Goal: Find specific page/section: Find specific page/section

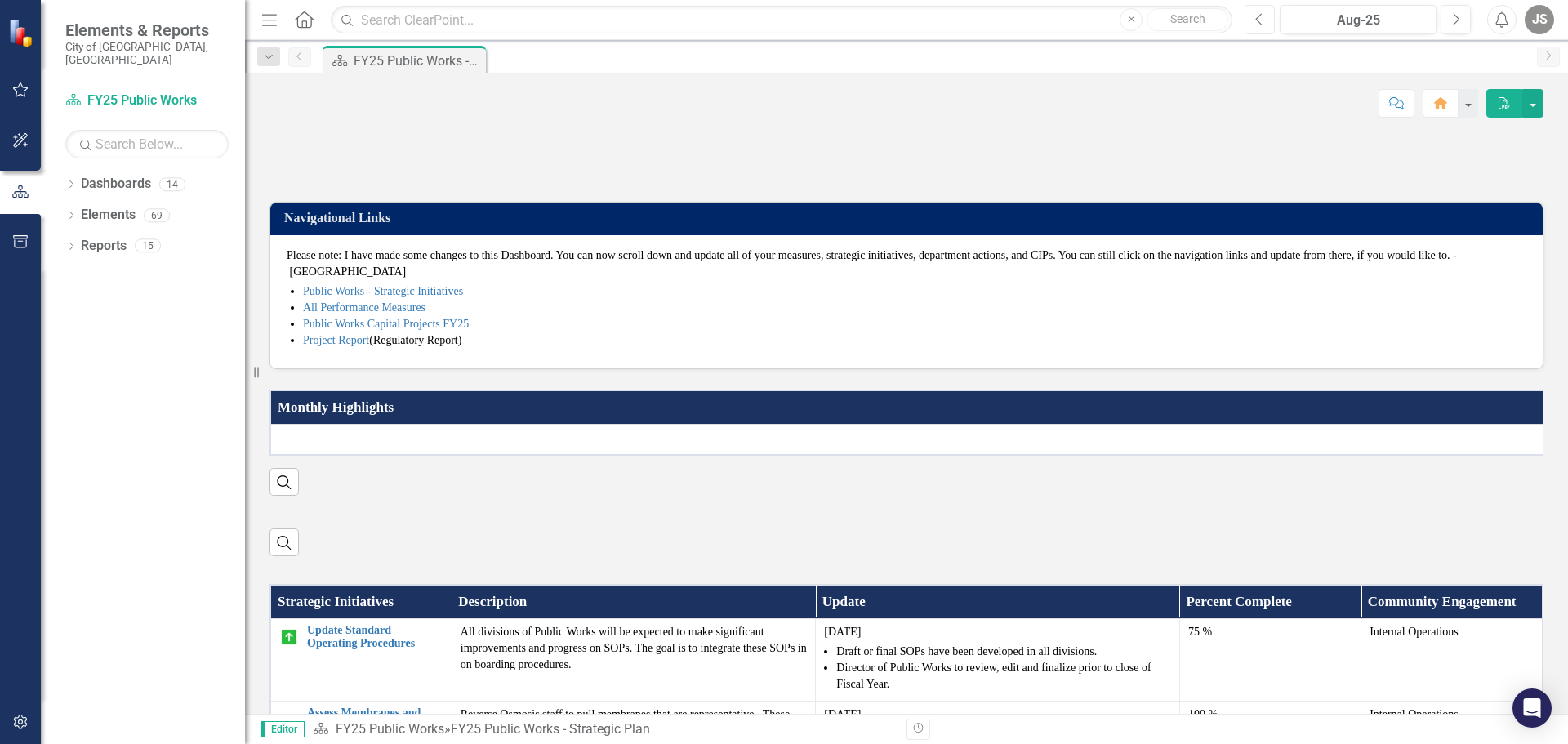
click at [1255, 20] on button "Previous" at bounding box center [1260, 19] width 31 height 30
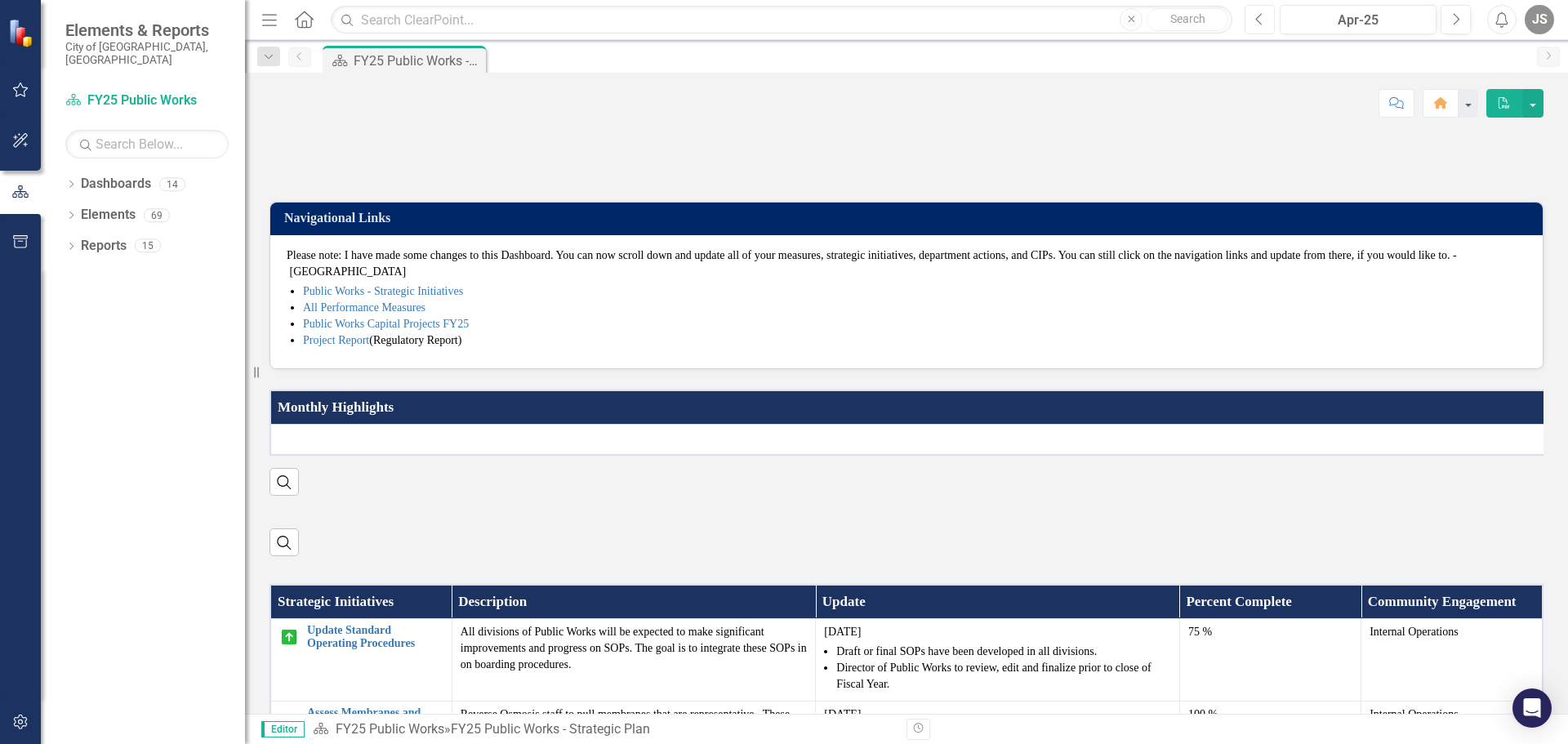
click at [1255, 20] on button "Previous" at bounding box center [1260, 19] width 31 height 30
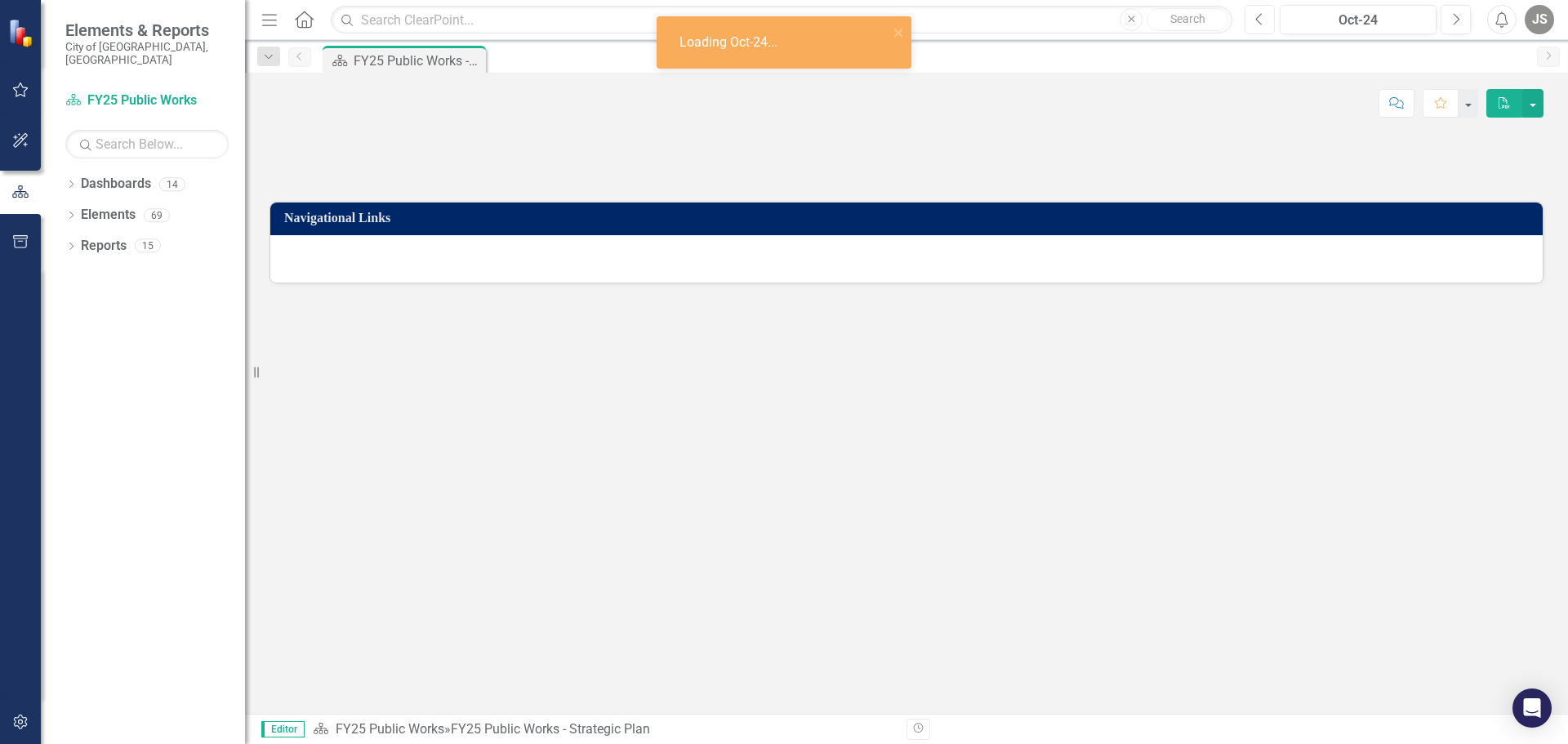
click at [1255, 20] on button "Previous" at bounding box center [1260, 19] width 31 height 30
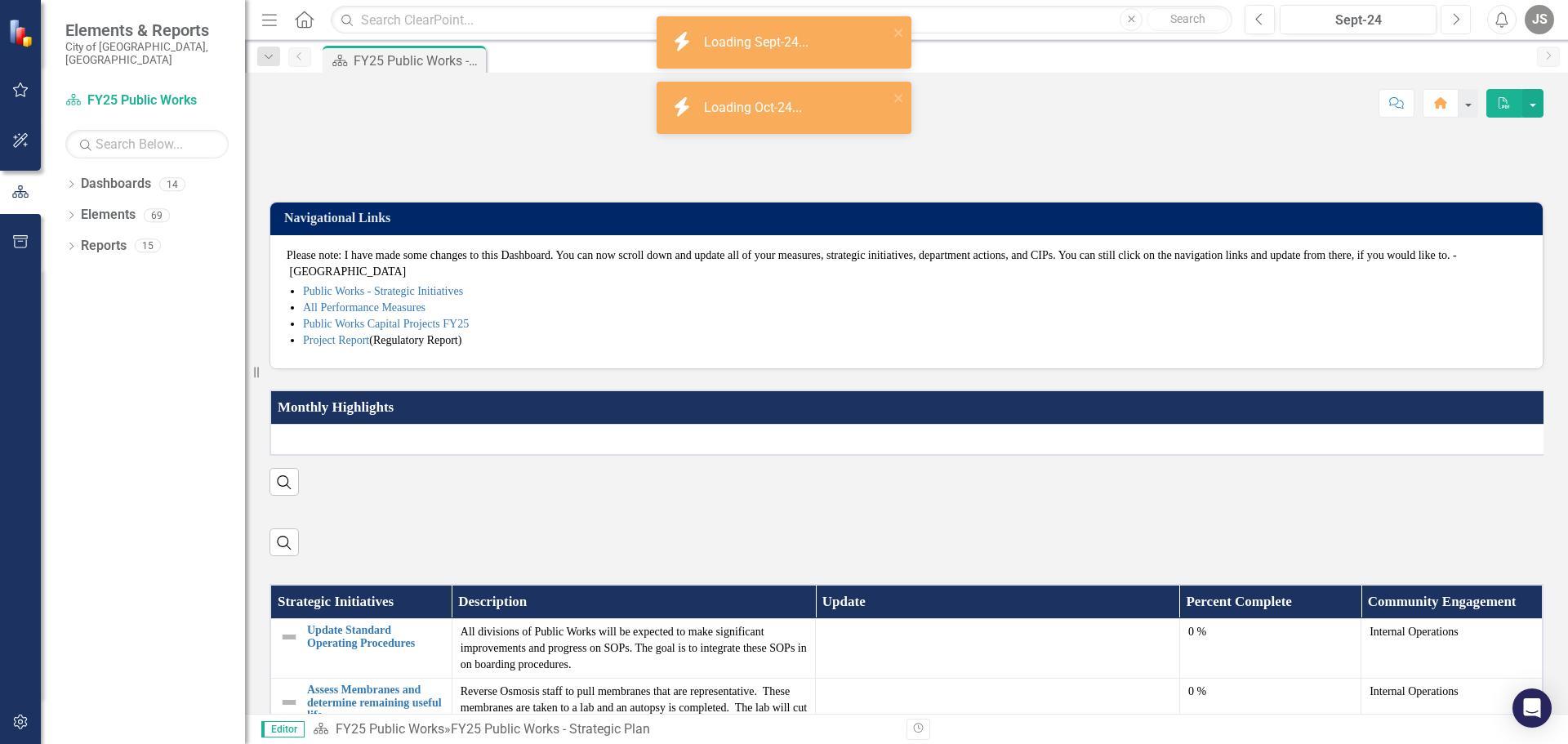
click at [1462, 20] on button "Next" at bounding box center [1456, 19] width 31 height 30
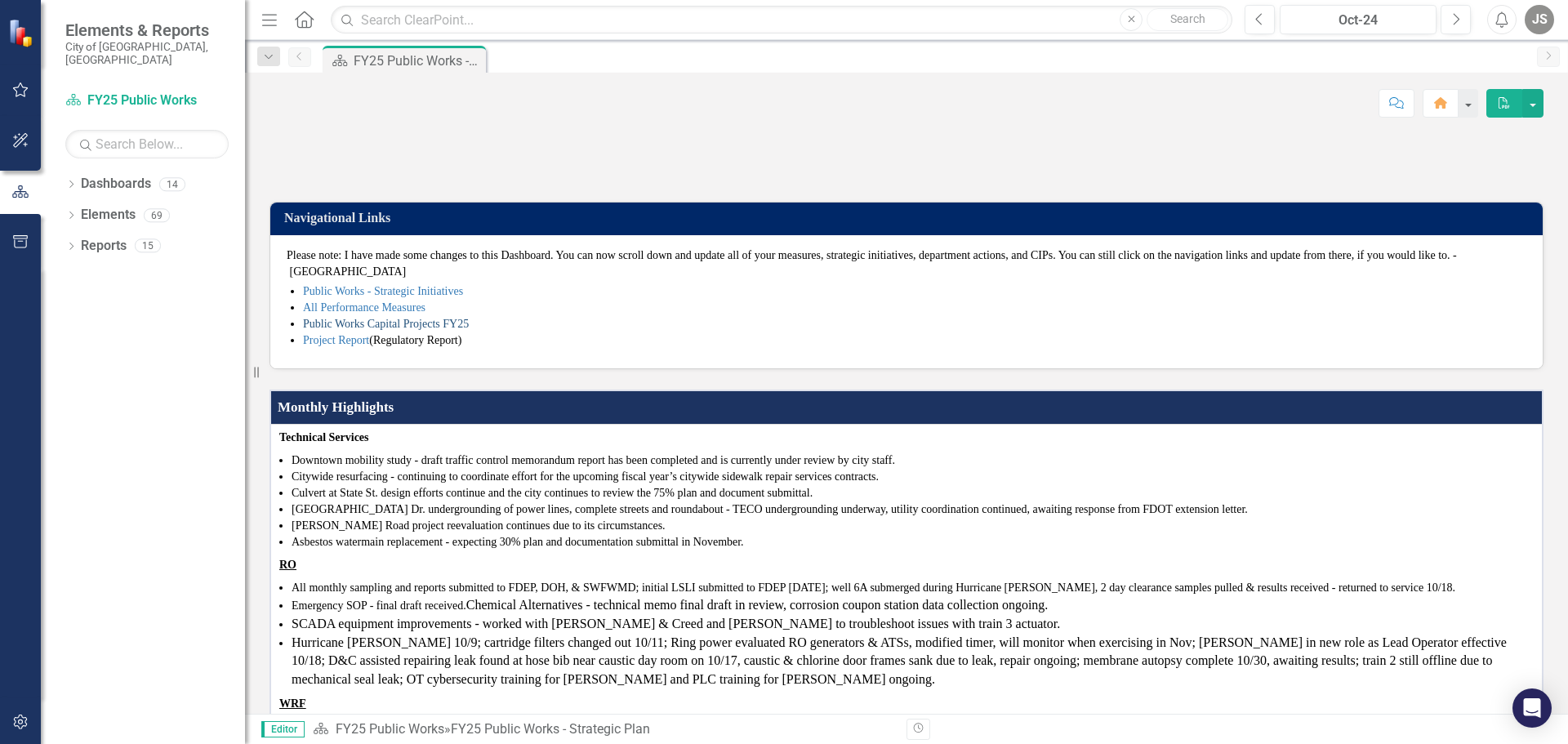
click at [423, 330] on link "Public Works Capital Projects FY25" at bounding box center [386, 324] width 166 height 13
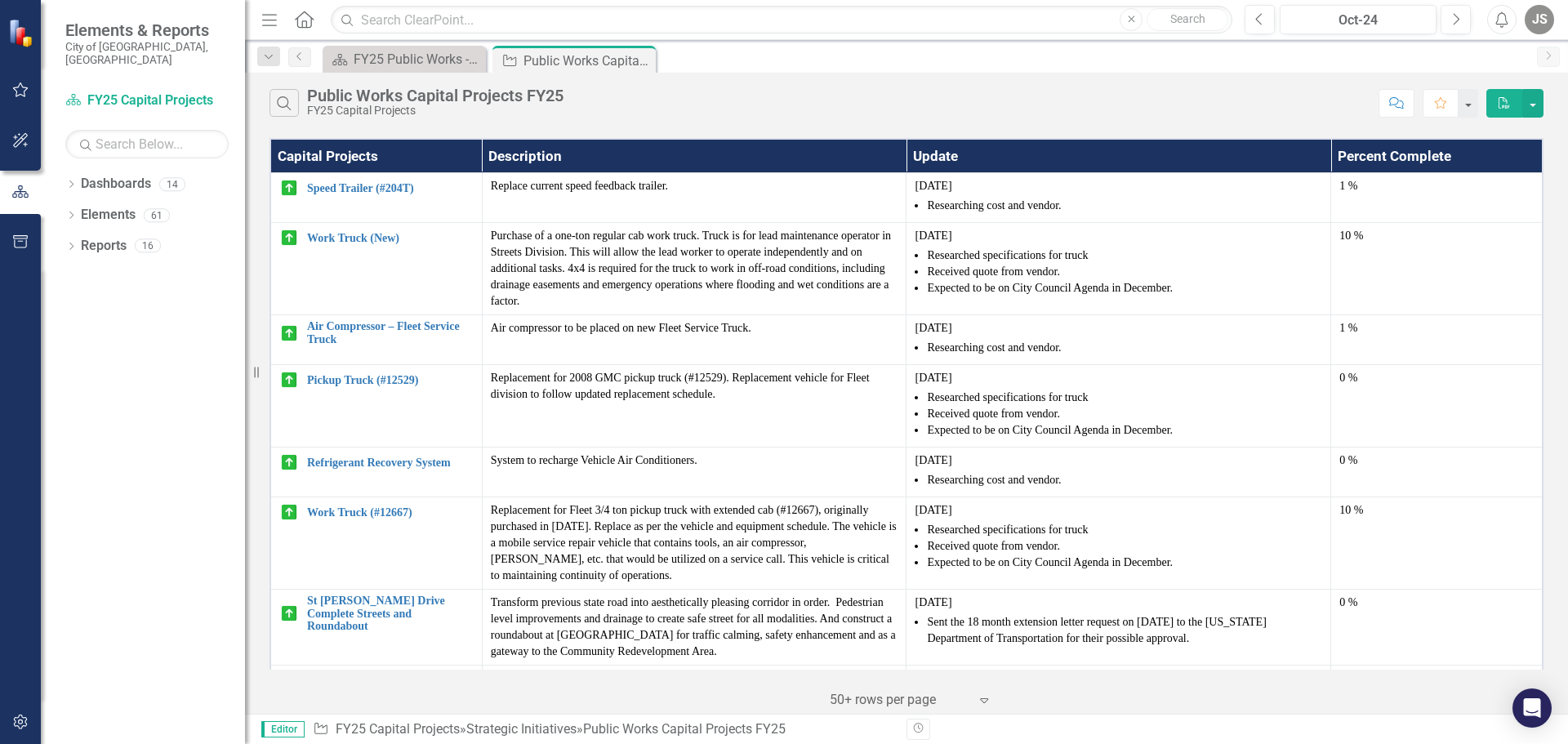
drag, startPoint x: 307, startPoint y: 21, endPoint x: 315, endPoint y: 30, distance: 12.0
click at [307, 21] on icon "Home" at bounding box center [304, 19] width 22 height 17
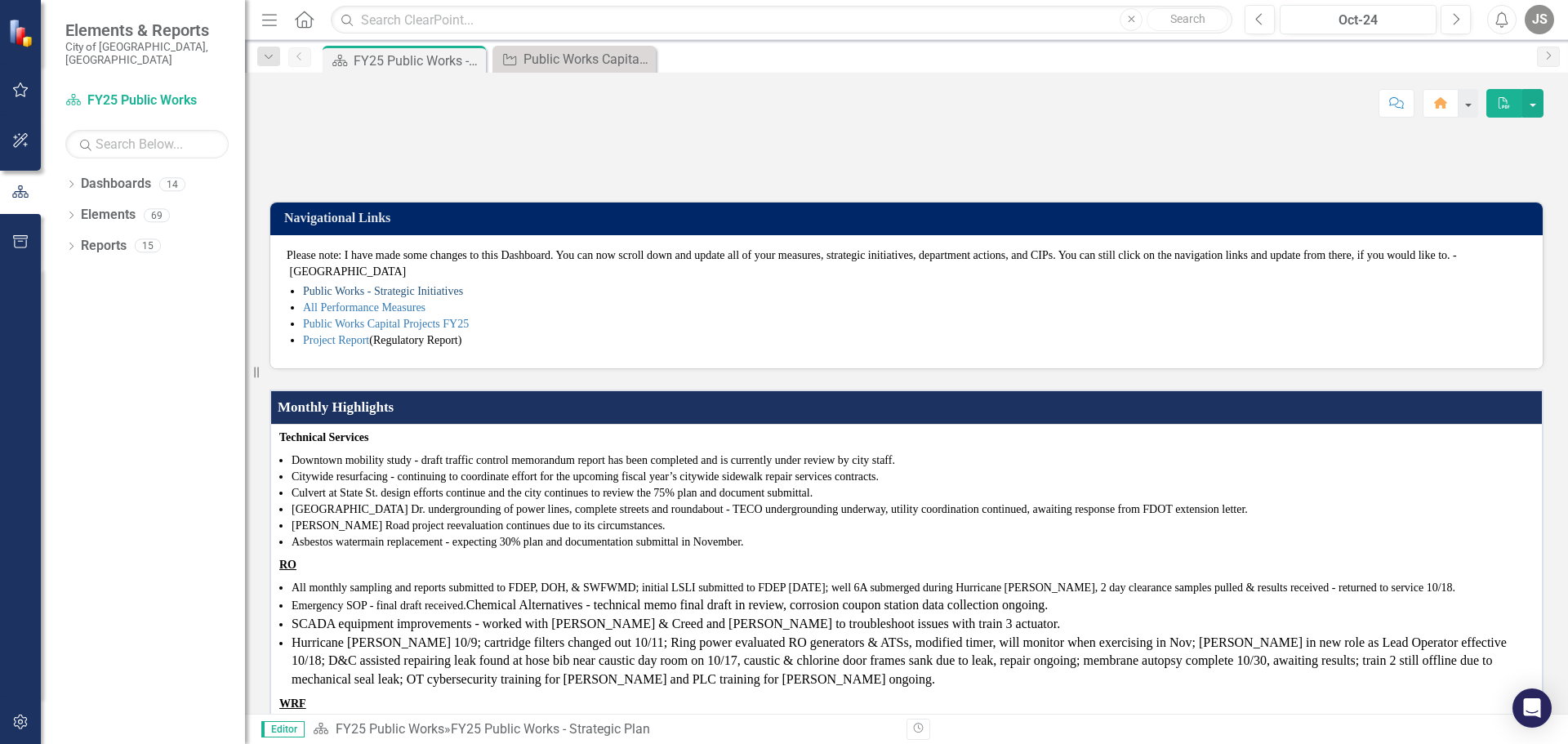
click at [358, 298] on link "Public Works - Strategic Initiatives" at bounding box center [383, 291] width 160 height 13
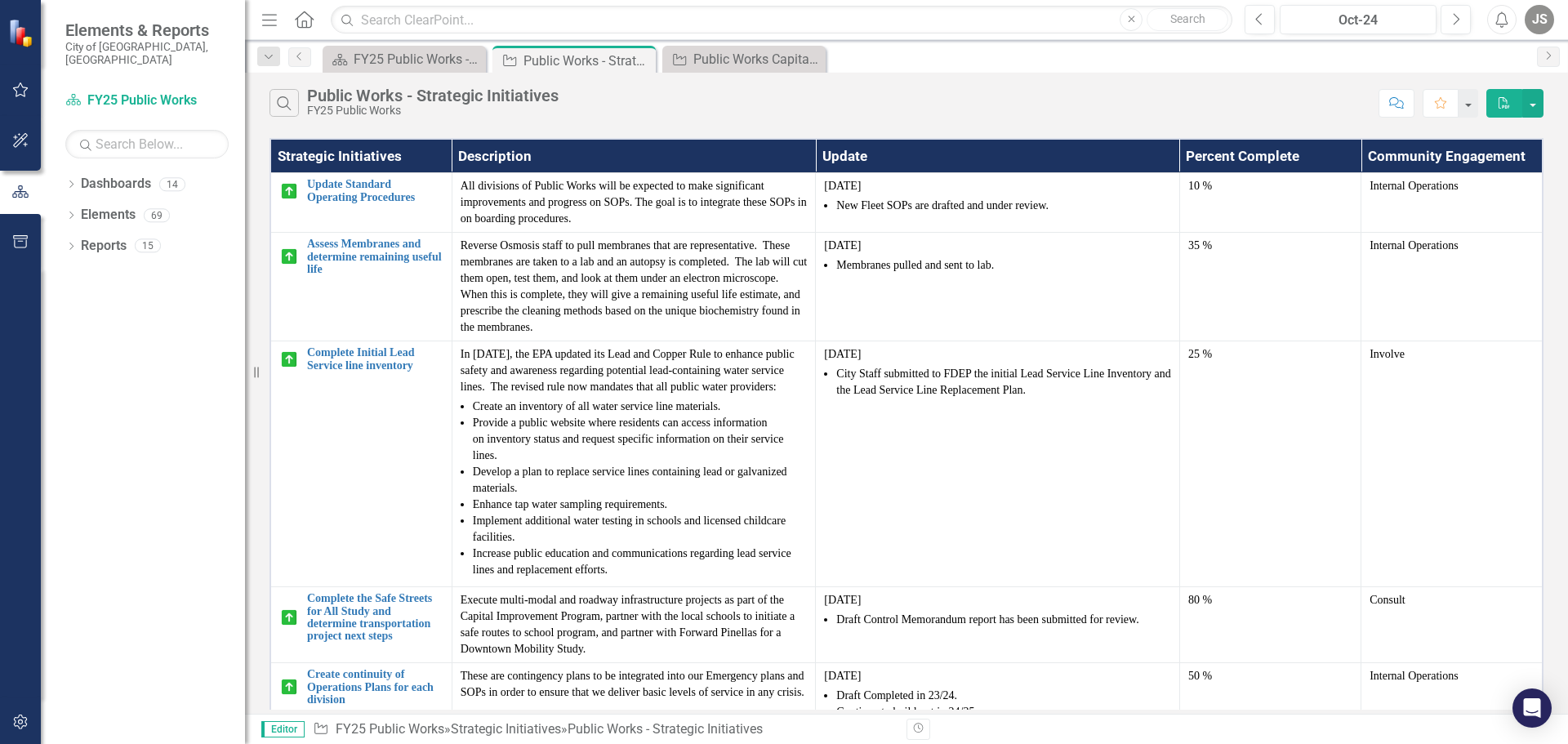
click at [304, 21] on icon "Home" at bounding box center [304, 19] width 22 height 17
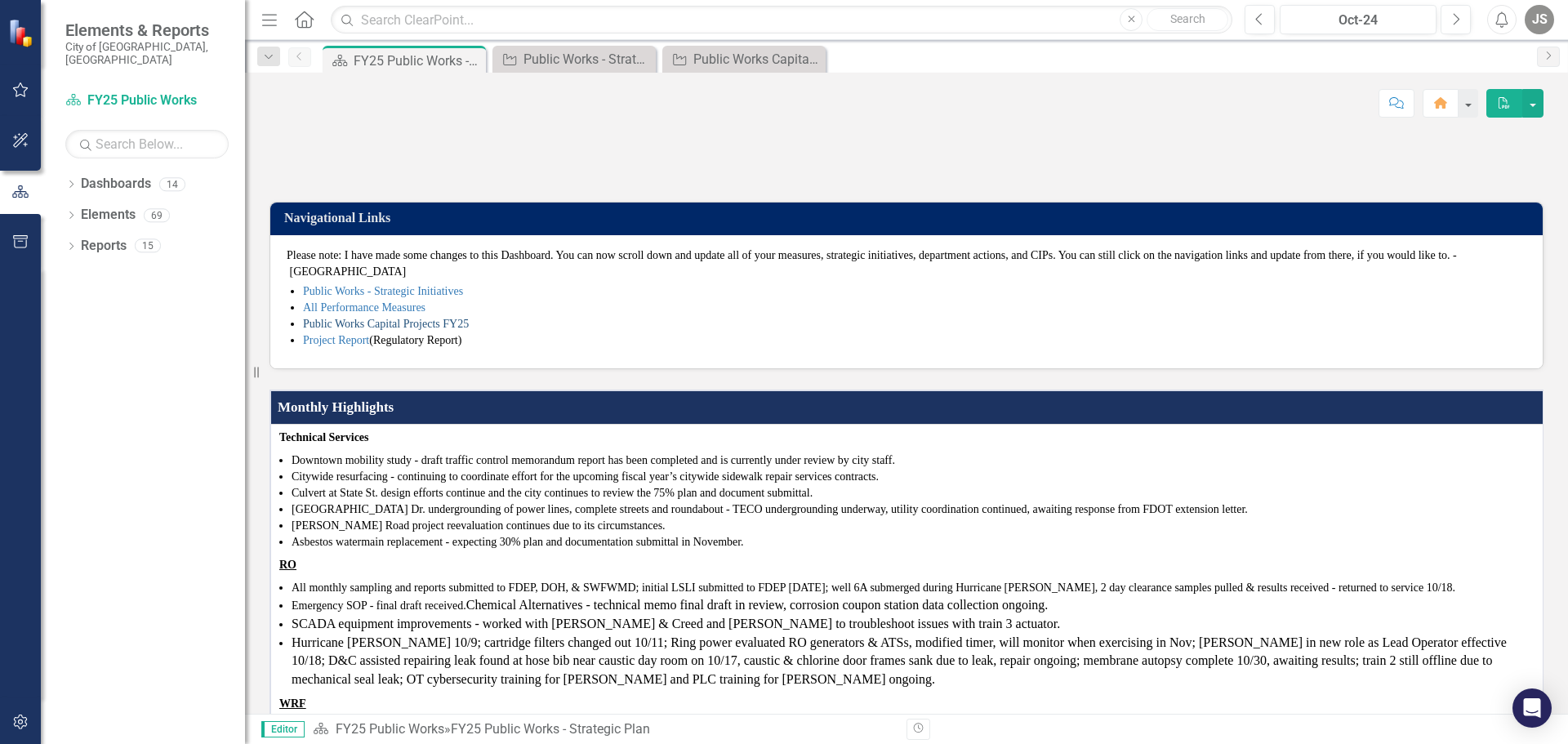
click at [359, 330] on link "Public Works Capital Projects FY25" at bounding box center [386, 324] width 166 height 13
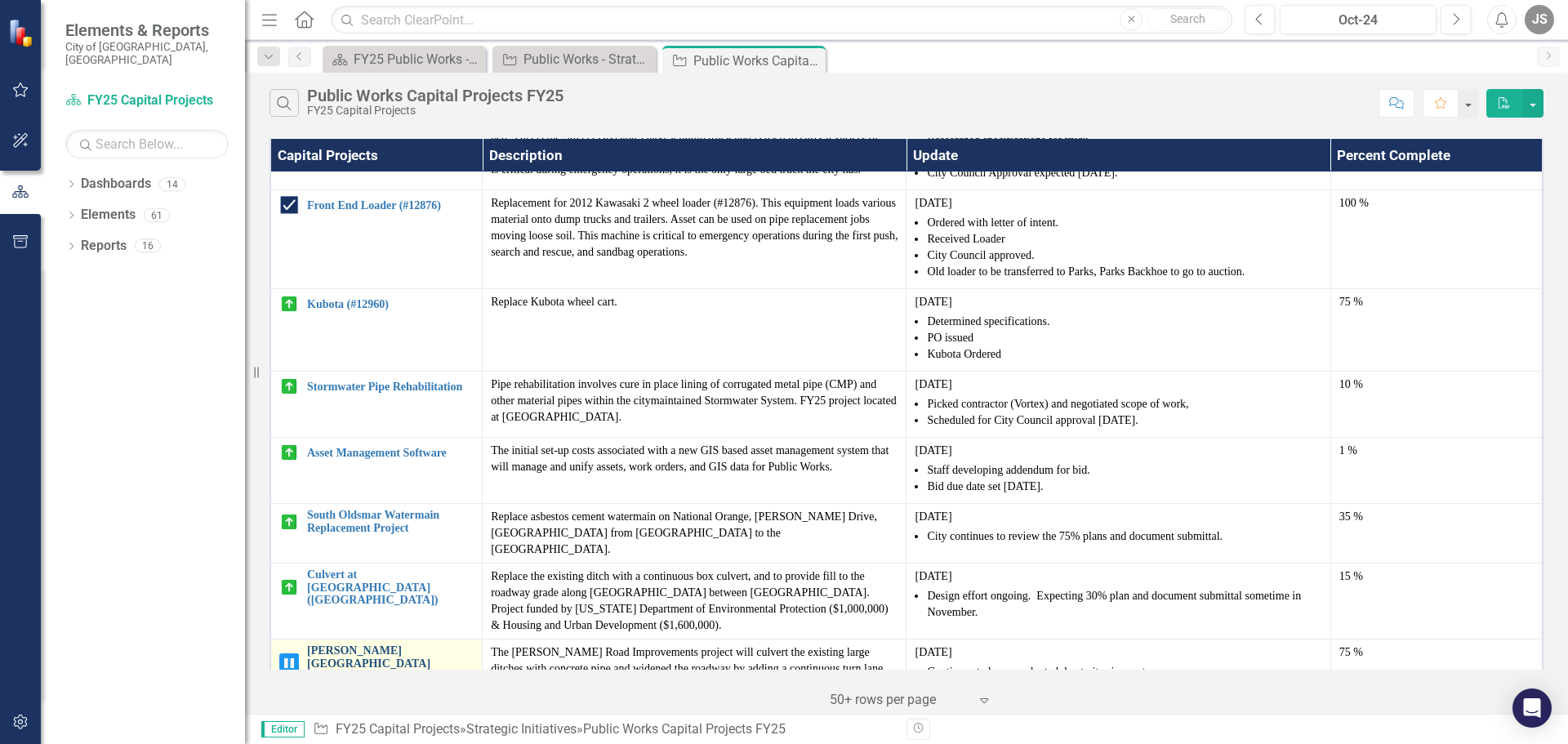
scroll to position [1960, 0]
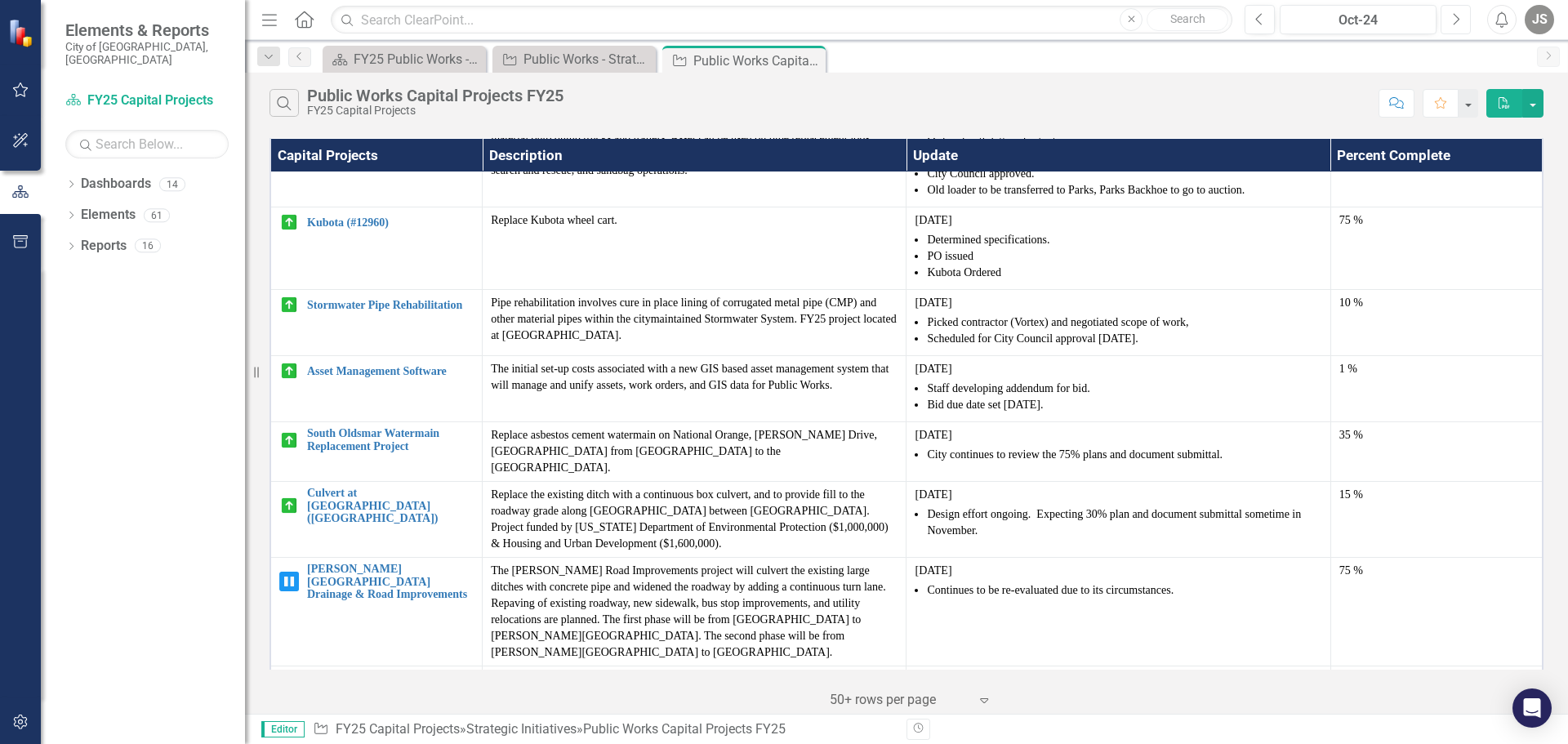
click at [1450, 14] on button "Next" at bounding box center [1456, 19] width 31 height 30
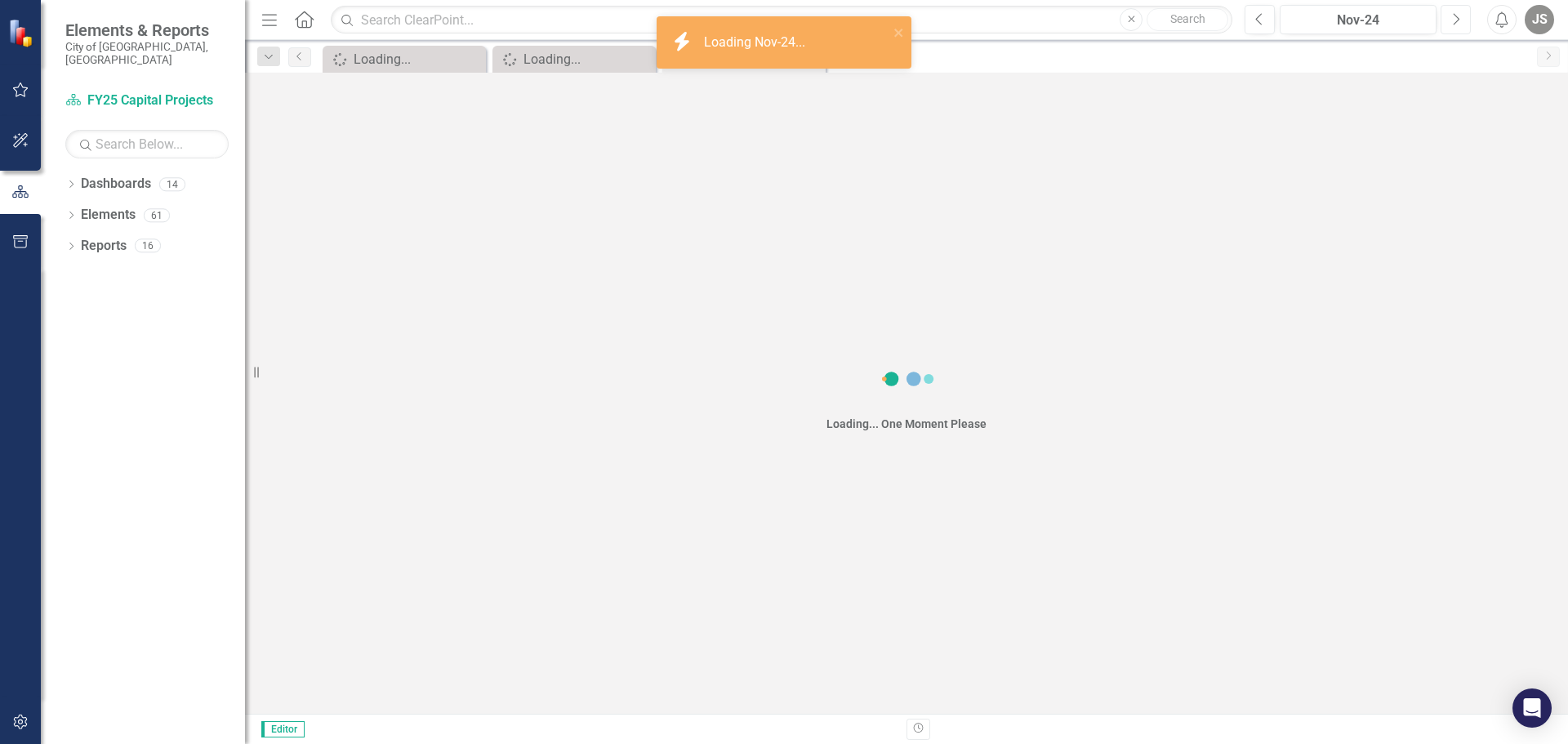
click at [1450, 14] on button "Next" at bounding box center [1456, 19] width 31 height 30
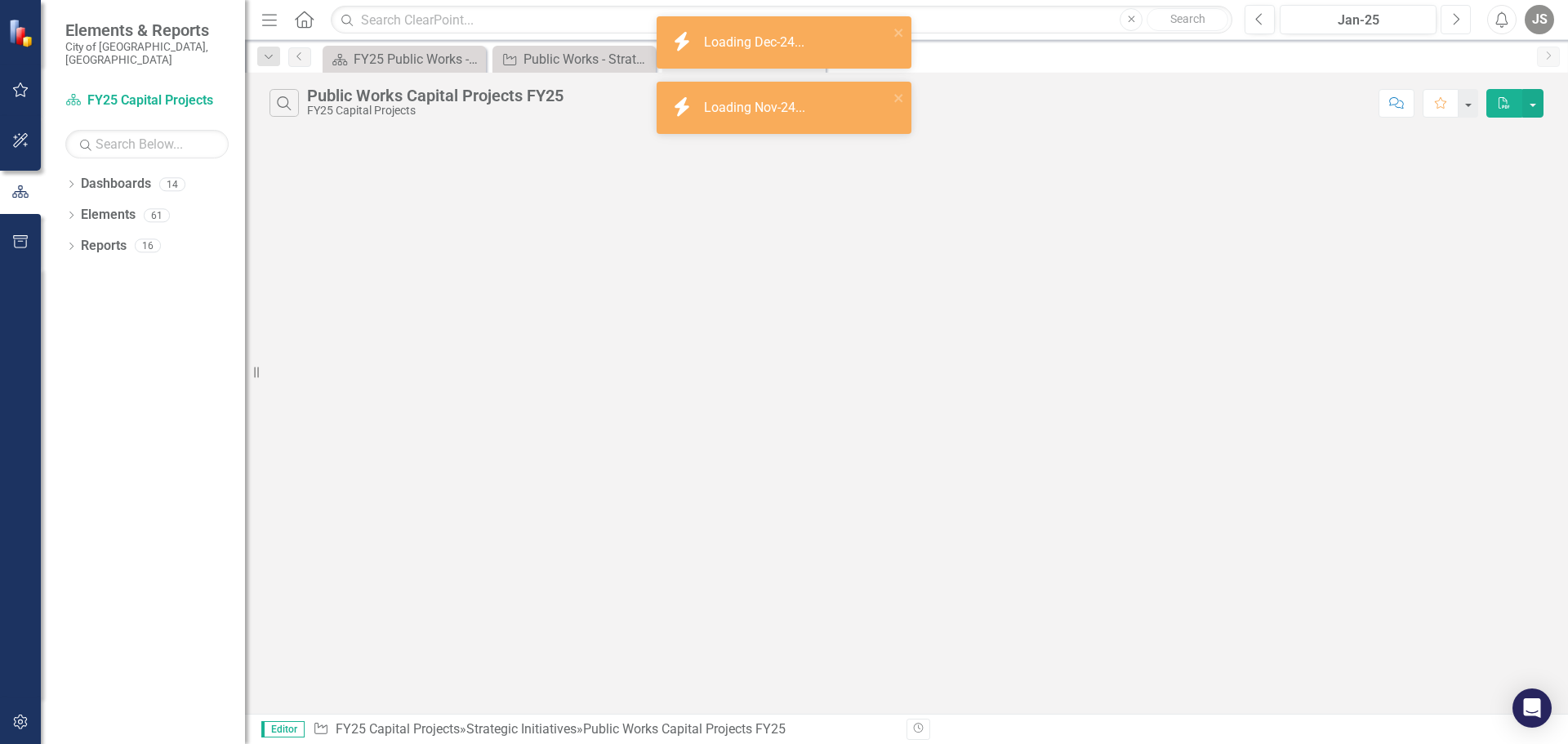
click at [1450, 14] on button "Next" at bounding box center [1456, 19] width 31 height 30
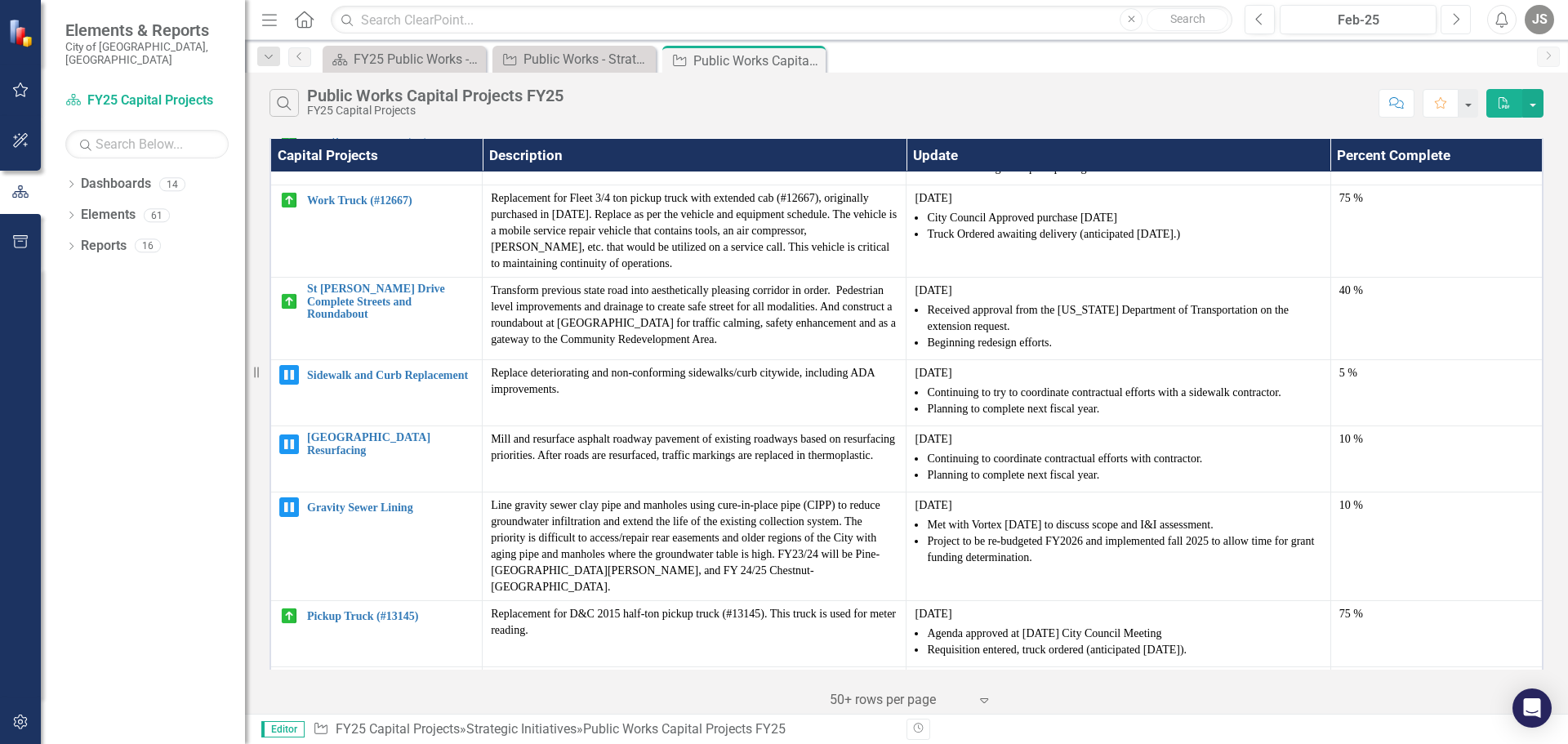
scroll to position [322, 0]
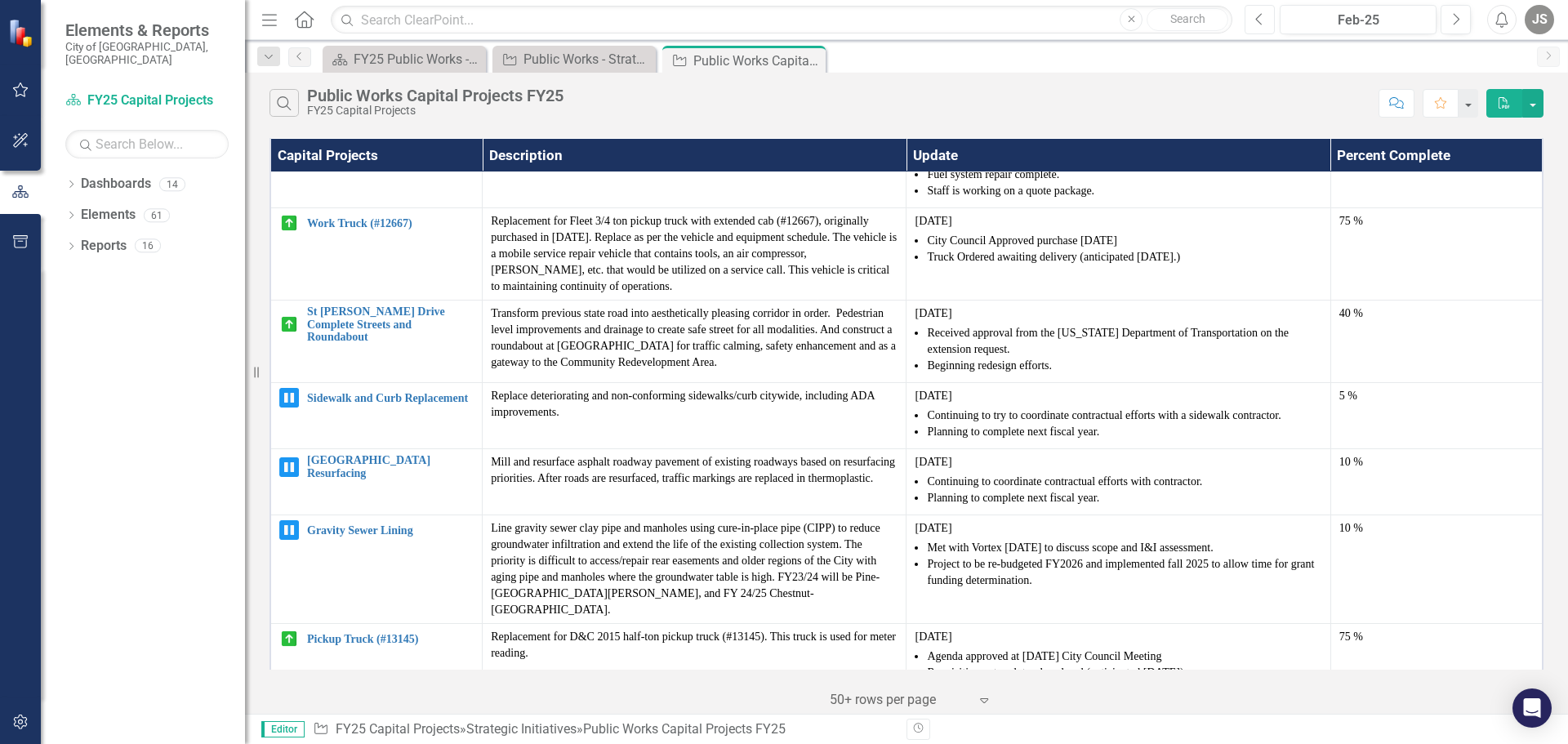
click at [1257, 19] on icon "button" at bounding box center [1259, 18] width 6 height 12
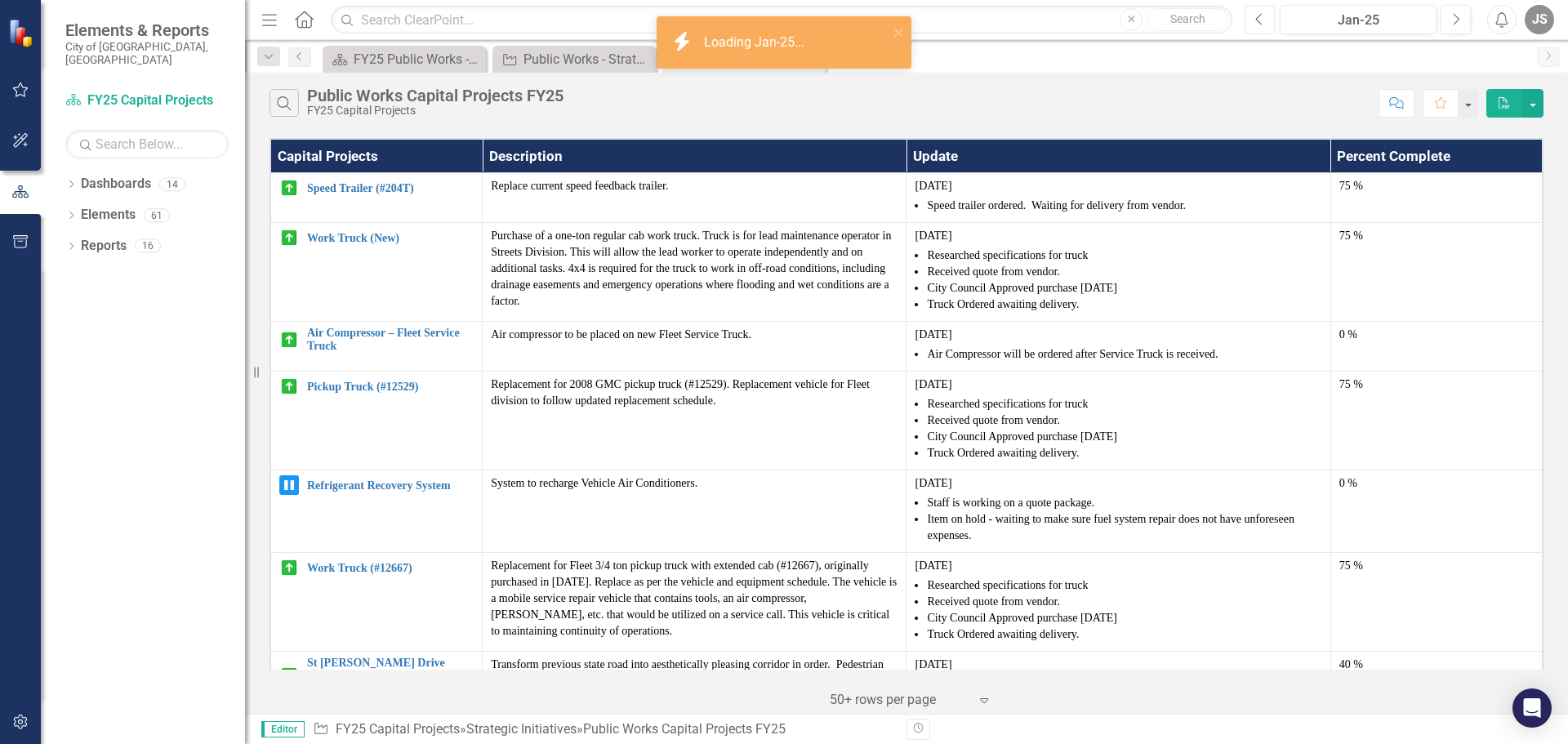
click at [1257, 19] on icon "button" at bounding box center [1259, 18] width 6 height 12
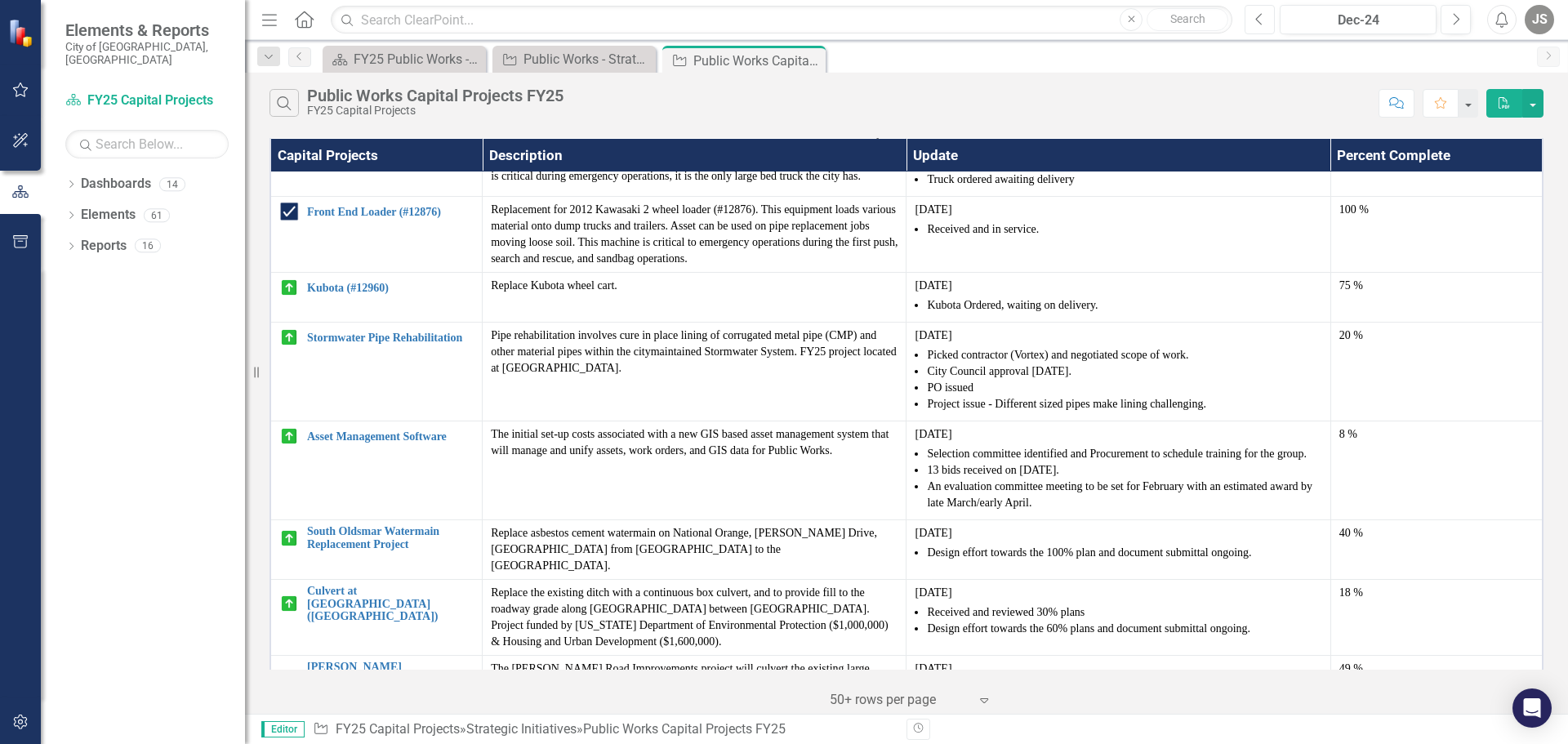
scroll to position [2205, 0]
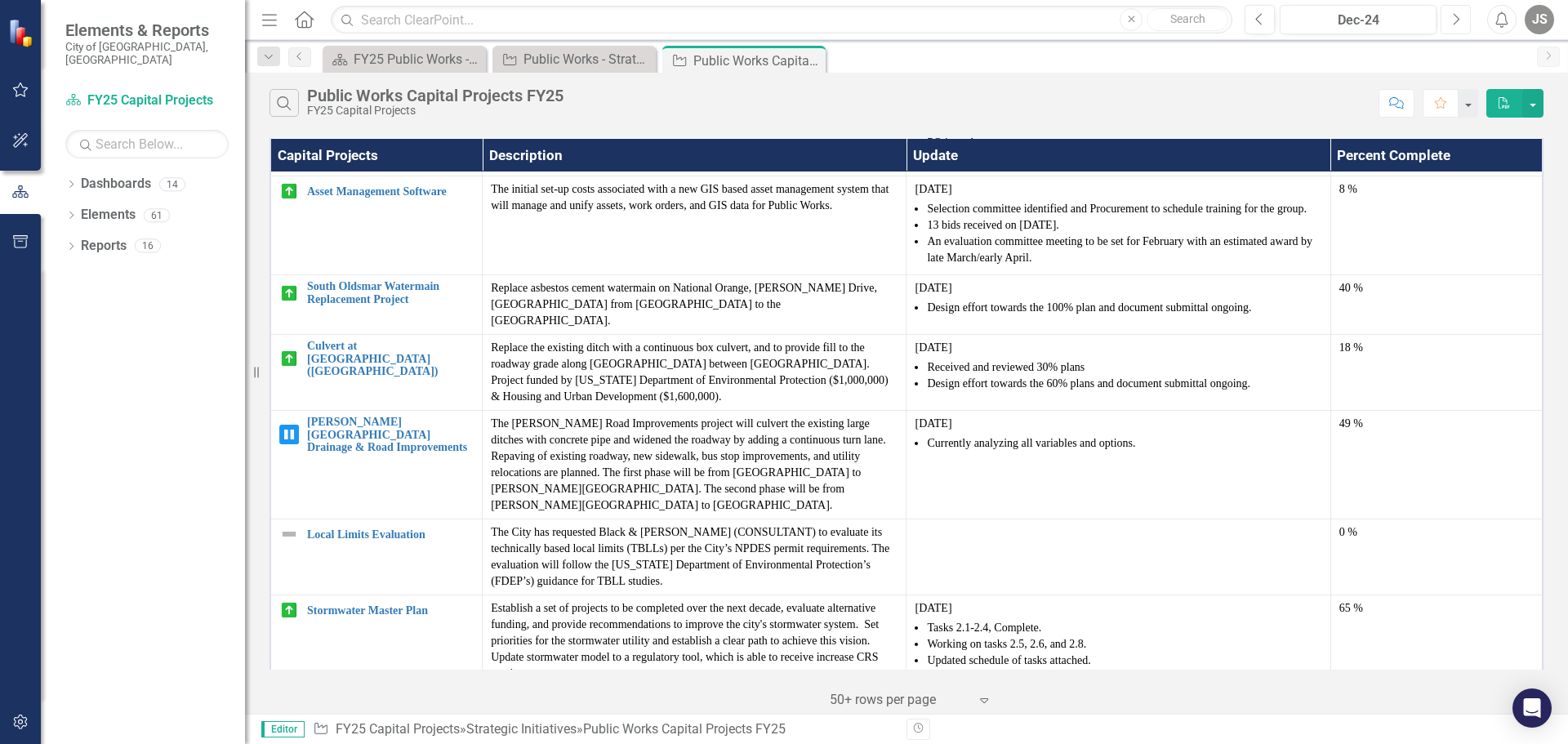
click at [1465, 23] on button "Next" at bounding box center [1456, 19] width 31 height 30
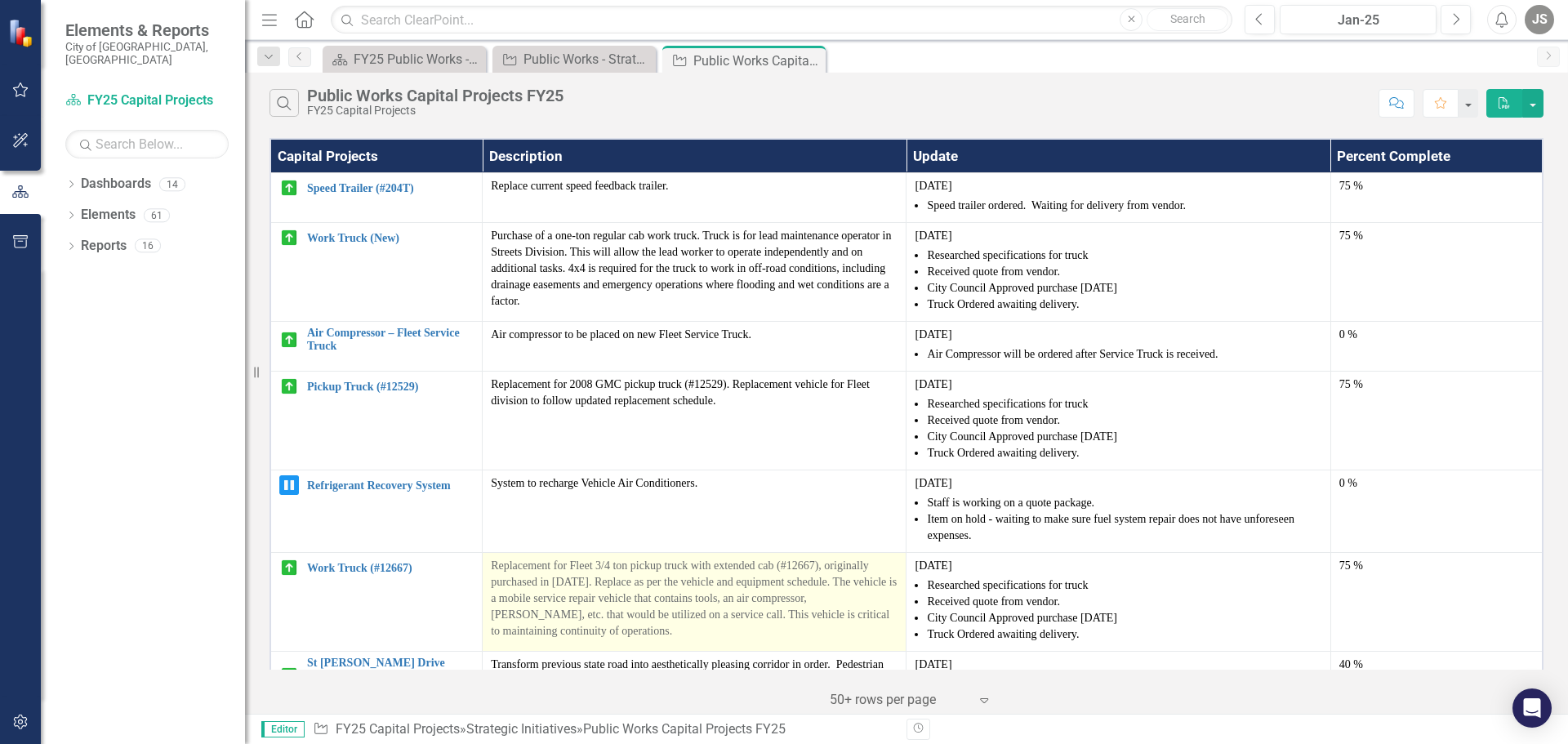
scroll to position [980, 0]
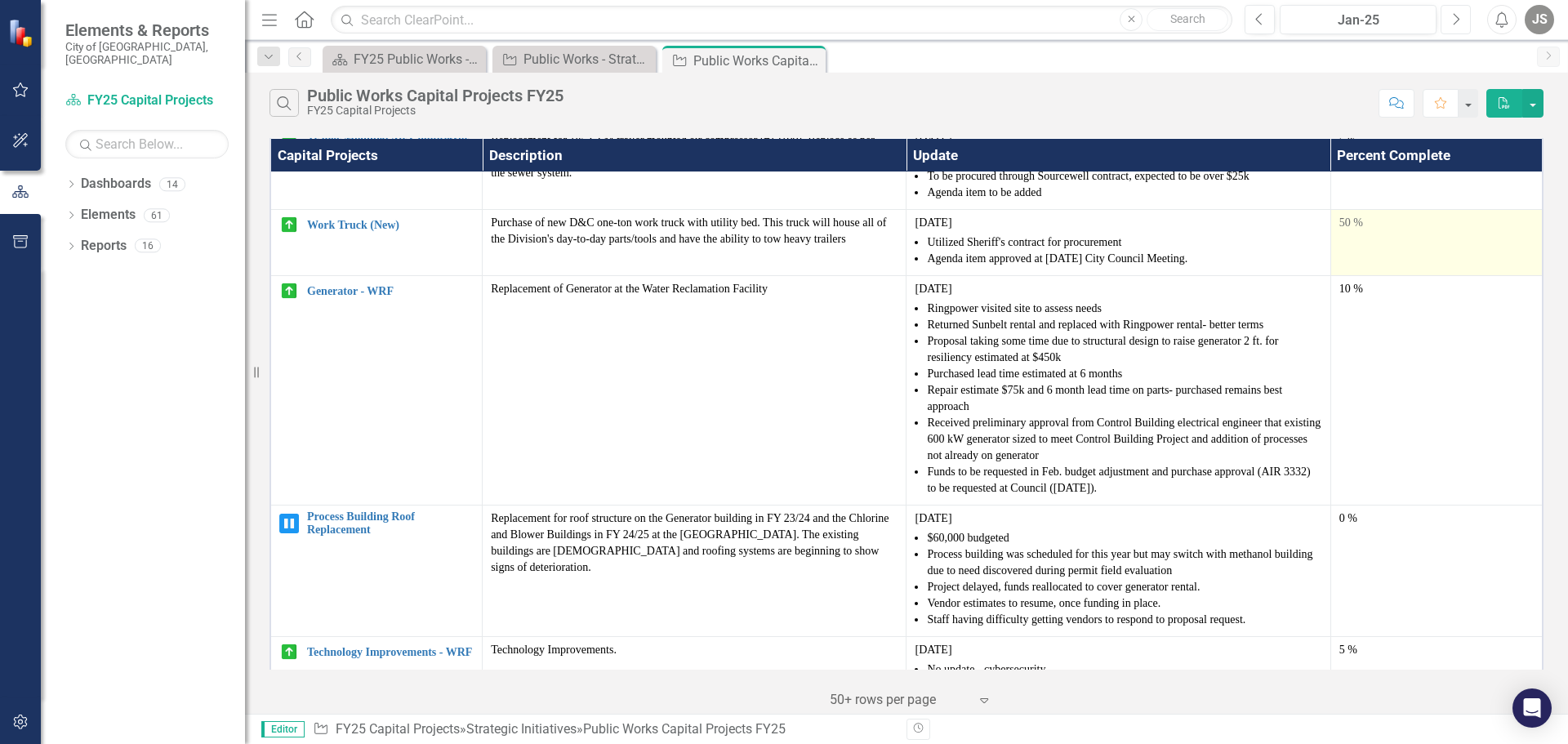
drag, startPoint x: 1458, startPoint y: 19, endPoint x: 1416, endPoint y: 197, distance: 182.9
click at [1458, 19] on icon "Next" at bounding box center [1456, 20] width 9 height 14
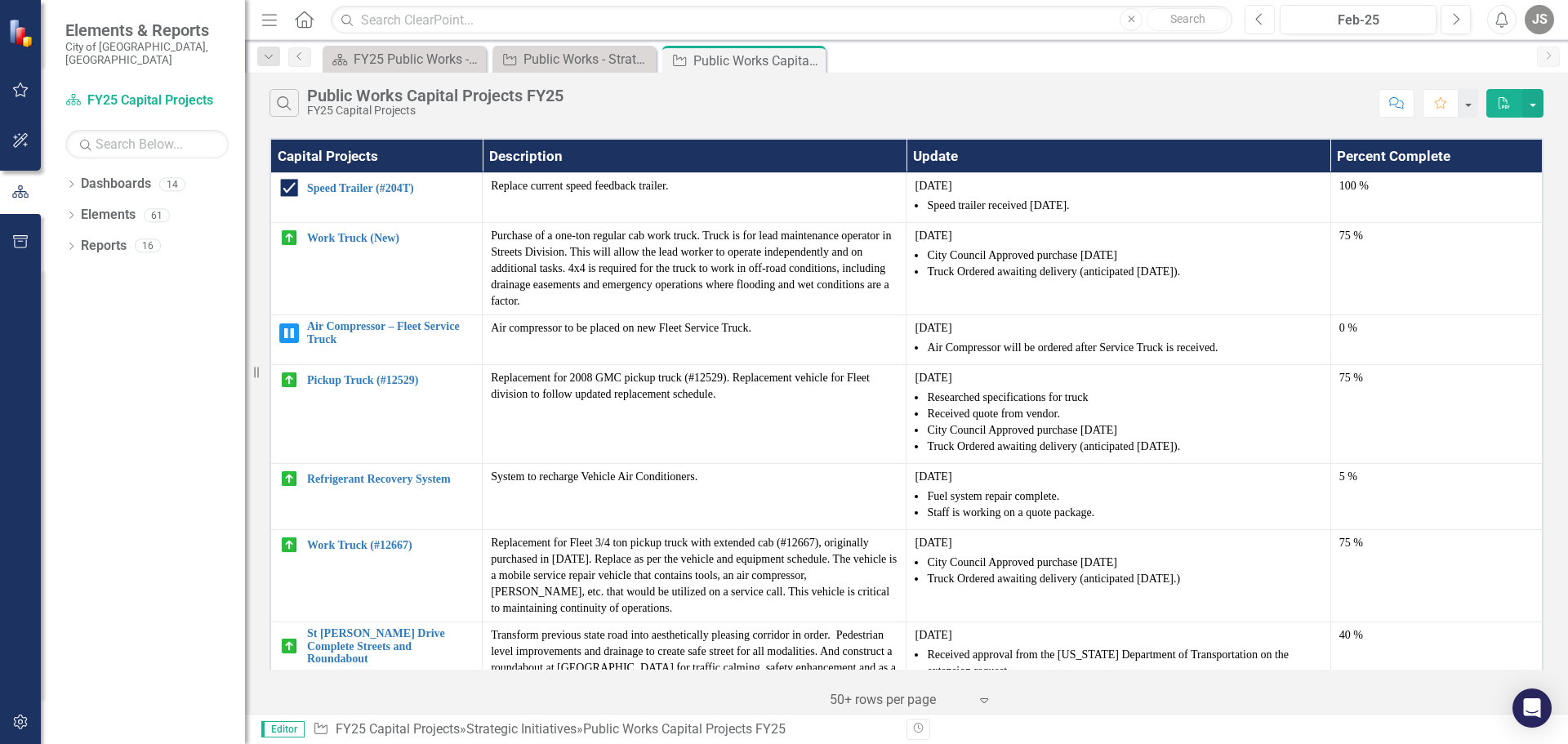
click at [1255, 16] on button "Previous" at bounding box center [1260, 19] width 31 height 30
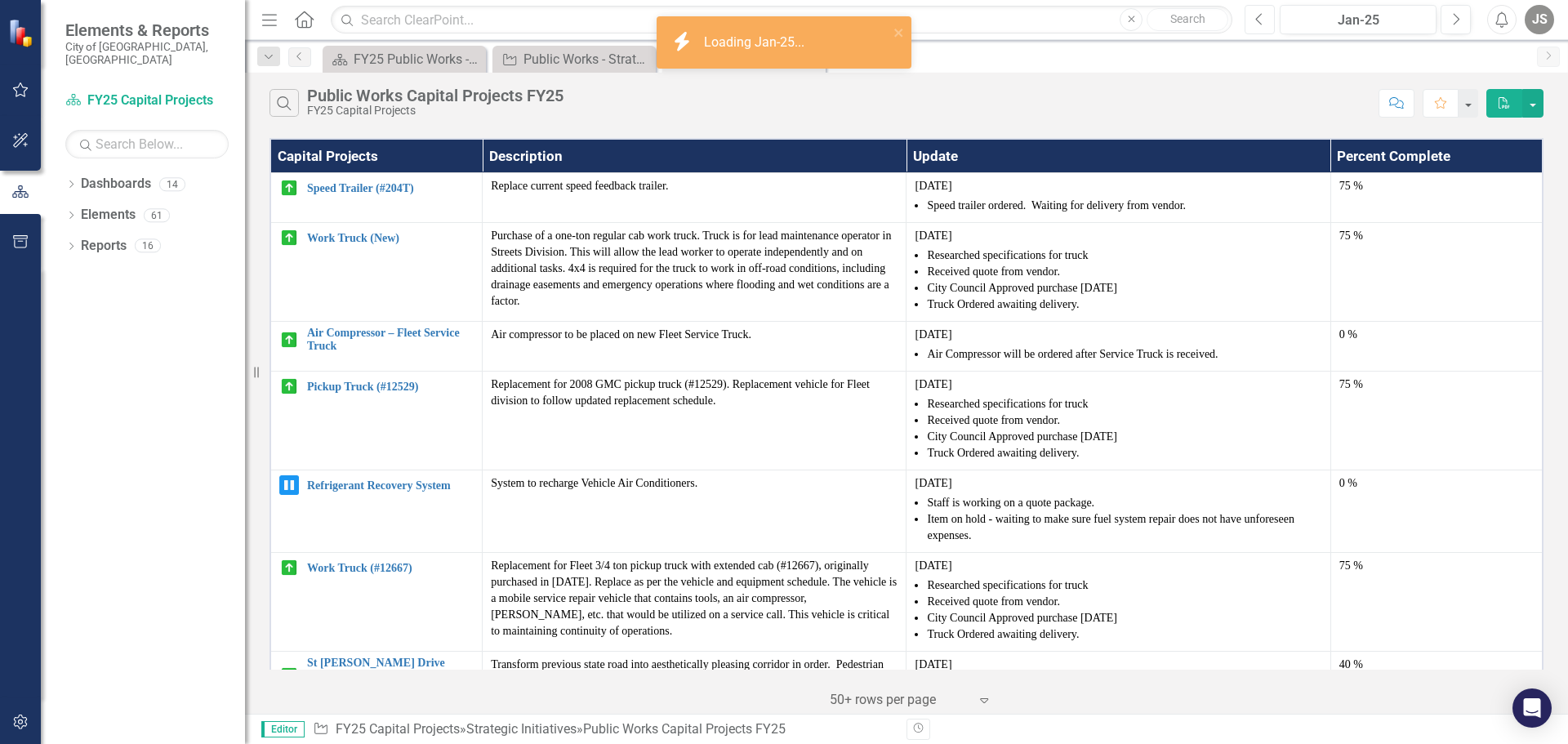
click at [1258, 17] on icon "button" at bounding box center [1259, 18] width 6 height 12
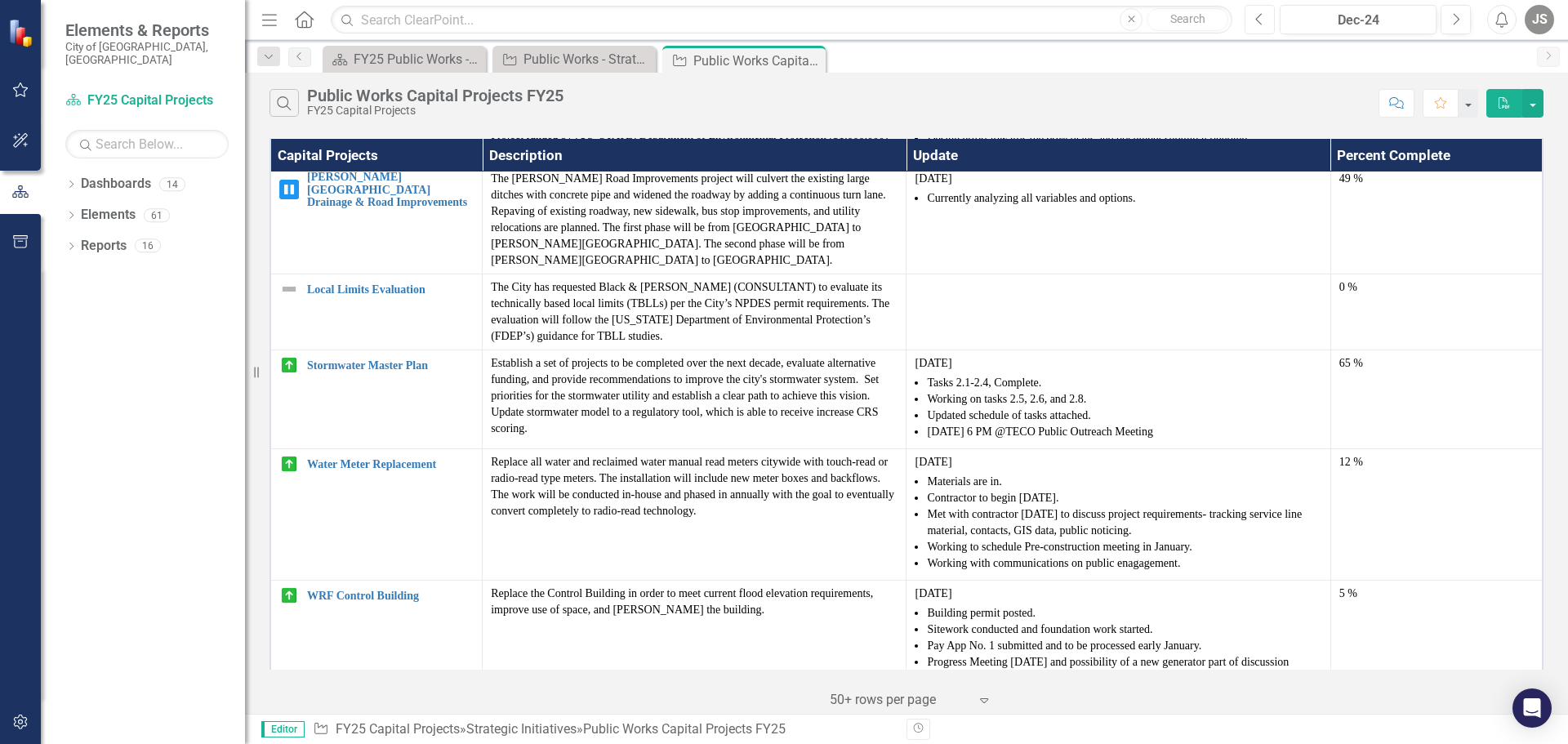
scroll to position [2657, 0]
